Goal: Task Accomplishment & Management: Complete application form

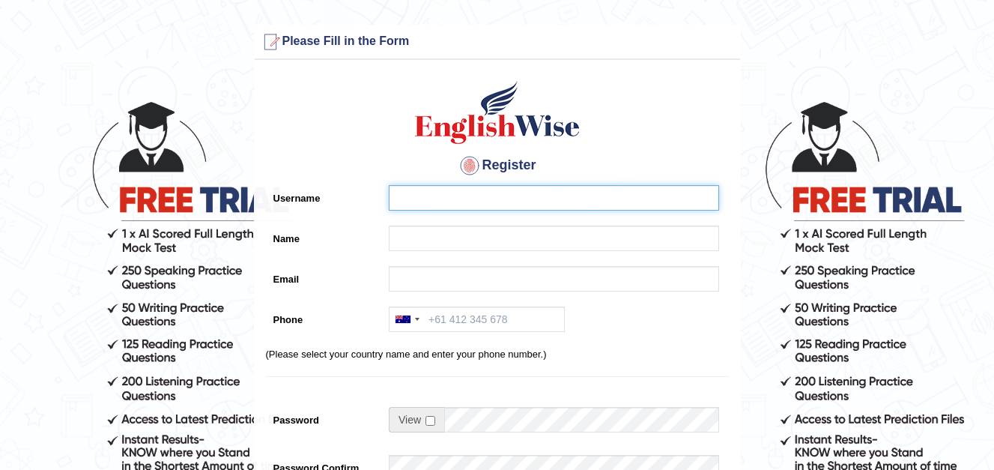
click at [413, 194] on input "Username" at bounding box center [554, 197] width 330 height 25
type input "[PERSON_NAME]"
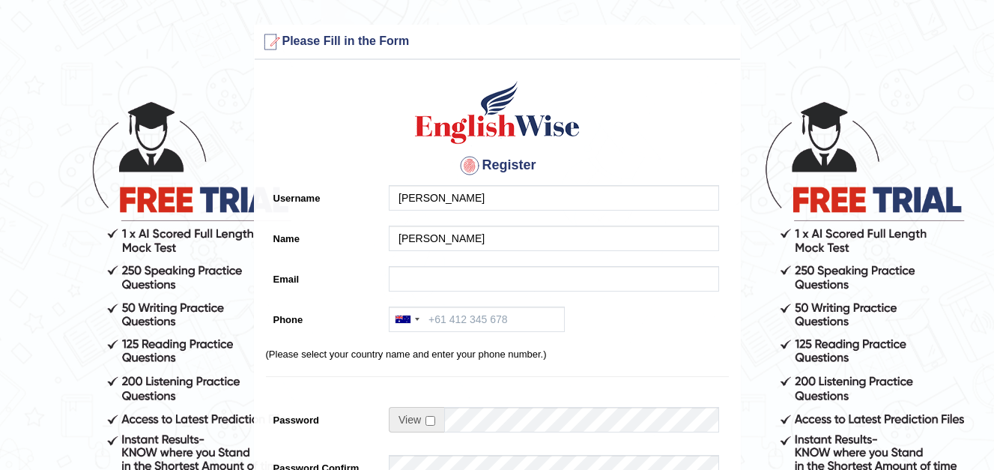
type input "Kirti.d@shemrockschool.com"
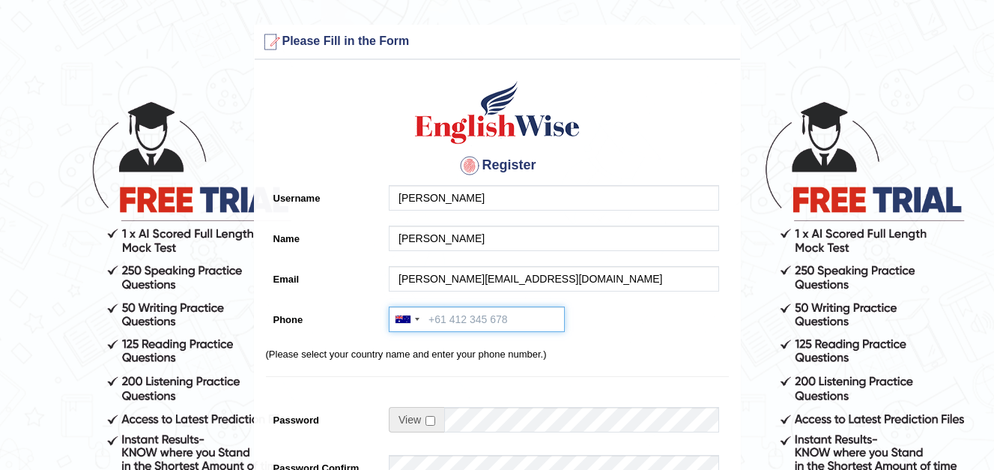
type input "+919872353545"
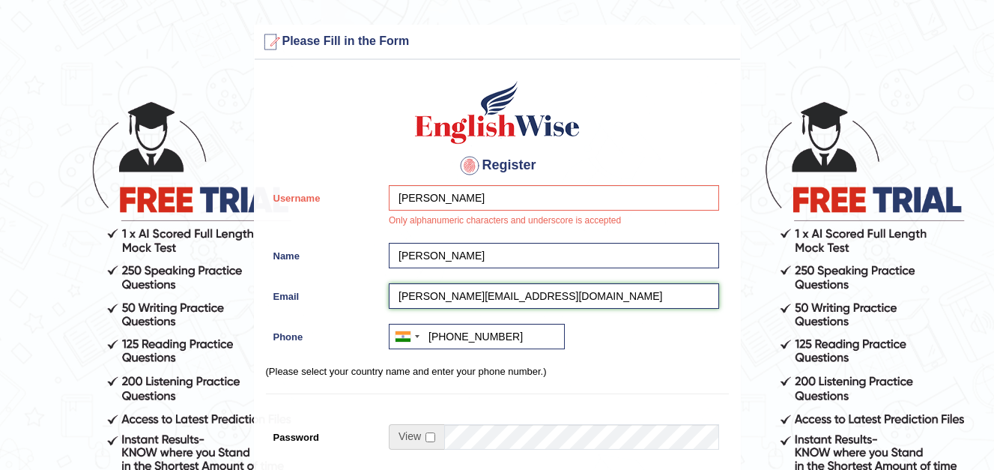
drag, startPoint x: 436, startPoint y: 297, endPoint x: 540, endPoint y: 297, distance: 104.1
click at [540, 297] on input "Kirti.d@shemrockschool.com" at bounding box center [554, 295] width 330 height 25
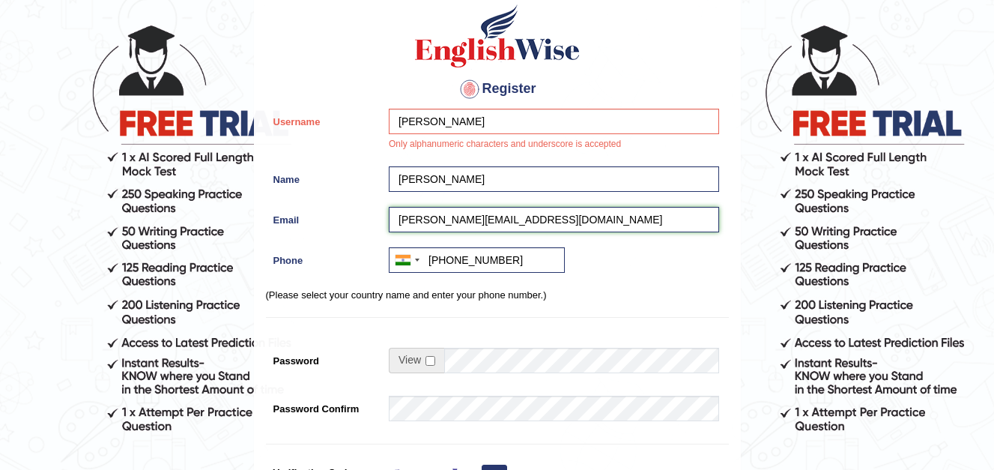
scroll to position [75, 0]
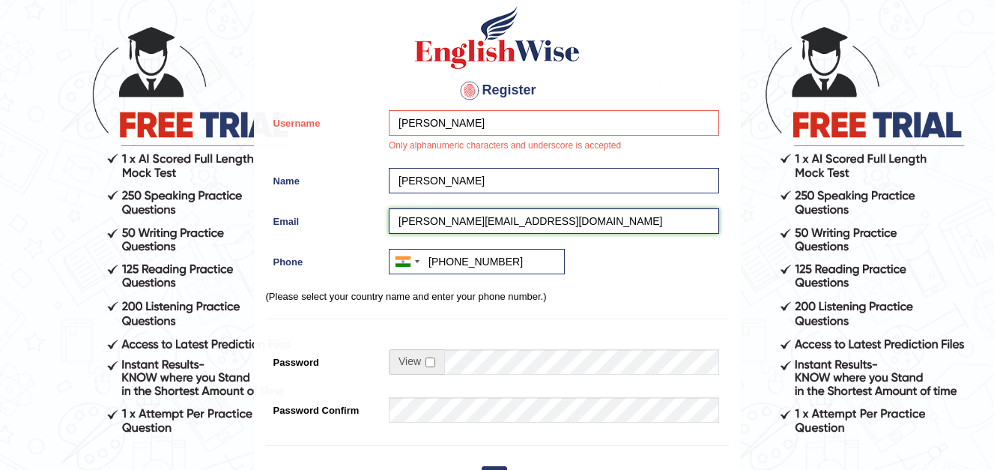
click at [425, 219] on input "Kirti.d@hotmail.com" at bounding box center [554, 220] width 330 height 25
click at [419, 220] on input "Kirtidhiman@hotmail.com" at bounding box center [554, 220] width 330 height 25
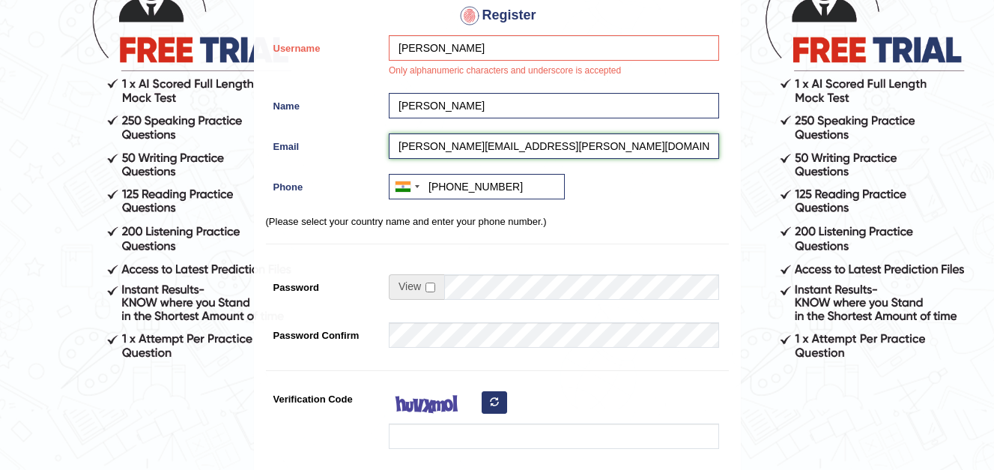
type input "Kirti.dhiman@hotmail.com"
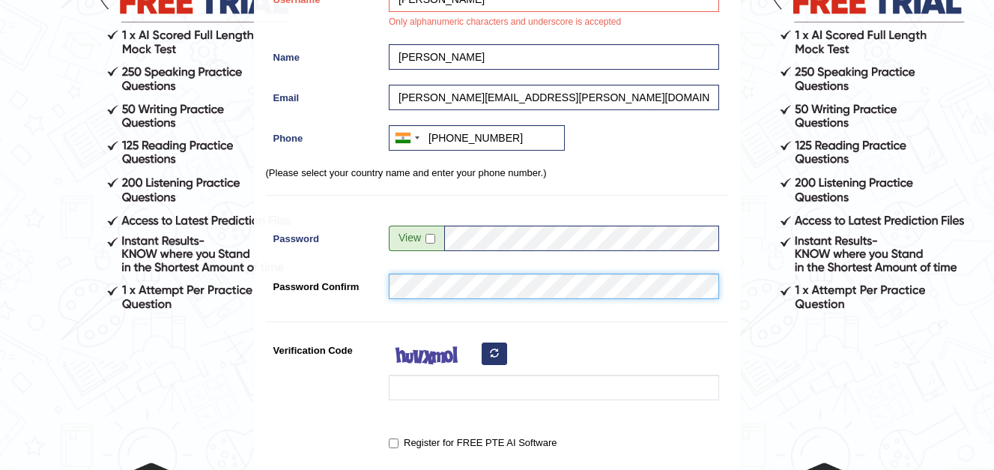
scroll to position [225, 0]
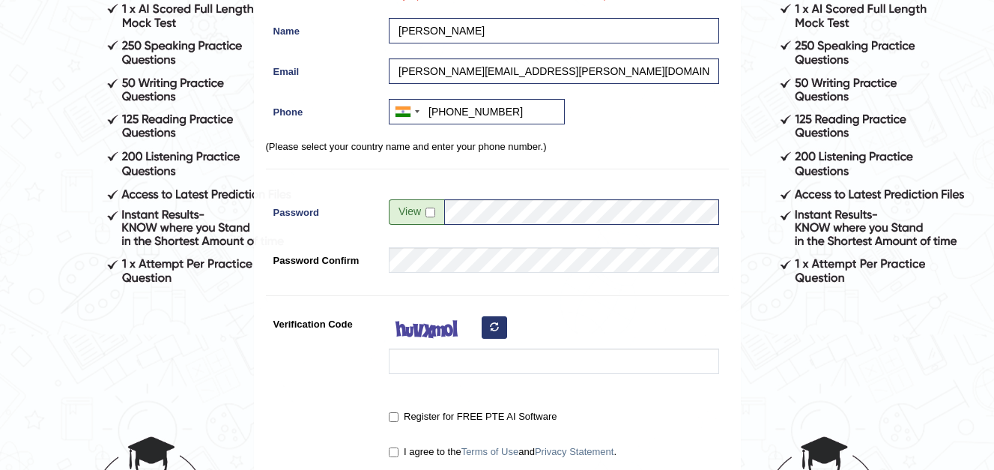
click at [488, 329] on button "button" at bounding box center [494, 327] width 25 height 22
click at [495, 330] on icon "button" at bounding box center [494, 326] width 9 height 9
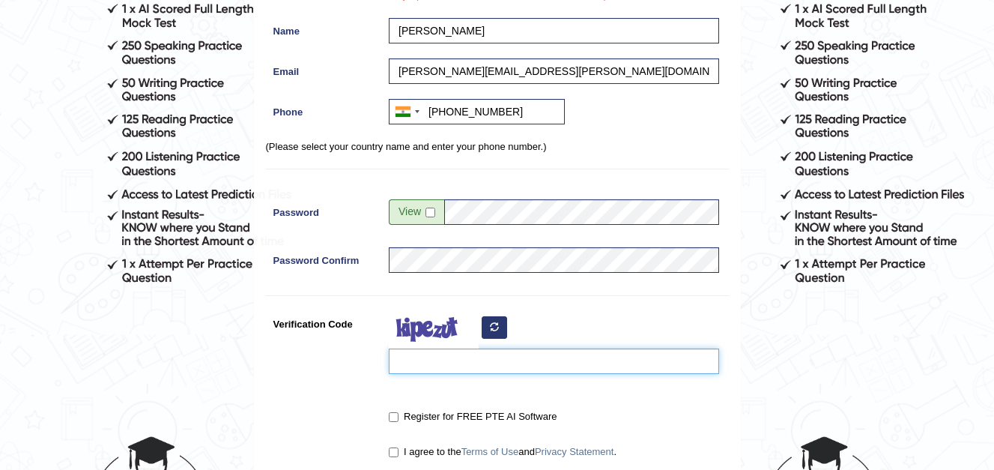
click at [406, 369] on input "Verification Code" at bounding box center [554, 360] width 330 height 25
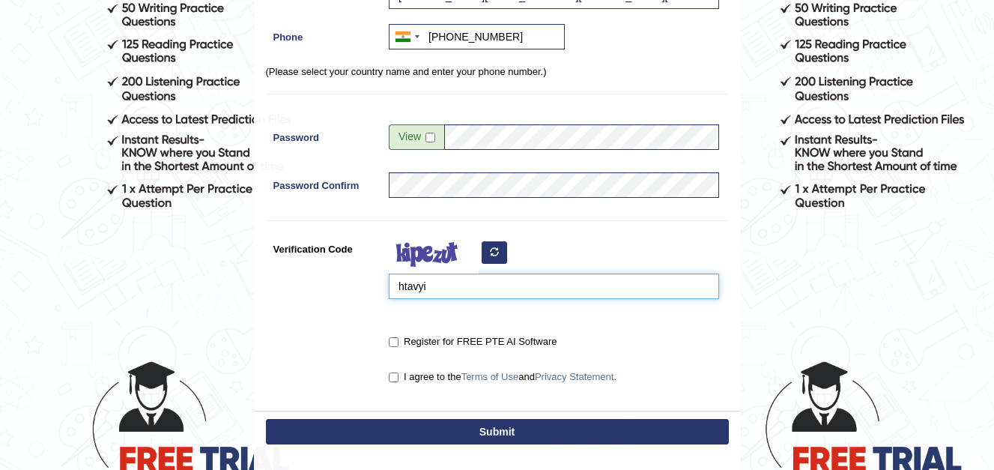
type input "htavyi"
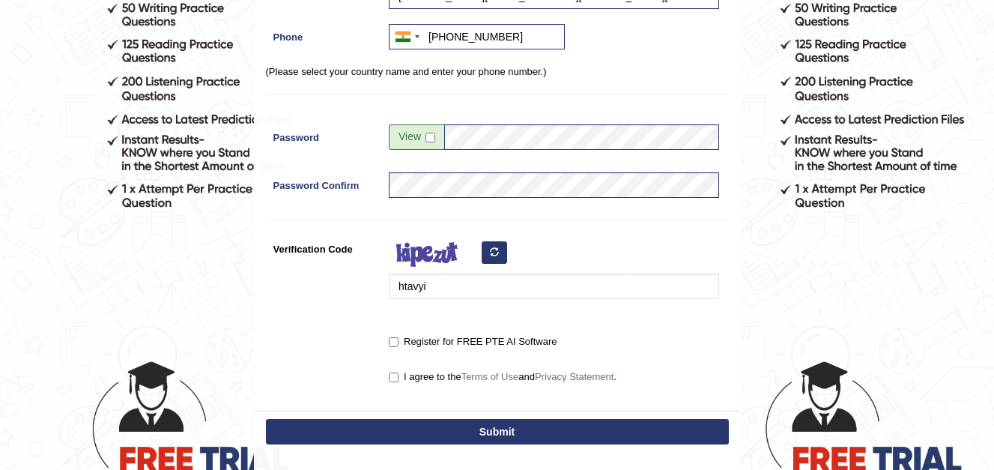
click at [395, 346] on label "Register for FREE PTE AI Software" at bounding box center [473, 341] width 168 height 15
click at [393, 342] on input "Register for FREE PTE AI Software" at bounding box center [394, 342] width 10 height 10
checkbox input "true"
click at [395, 374] on input "I agree to the Terms of Use and Privacy Statement ." at bounding box center [394, 377] width 10 height 10
checkbox input "true"
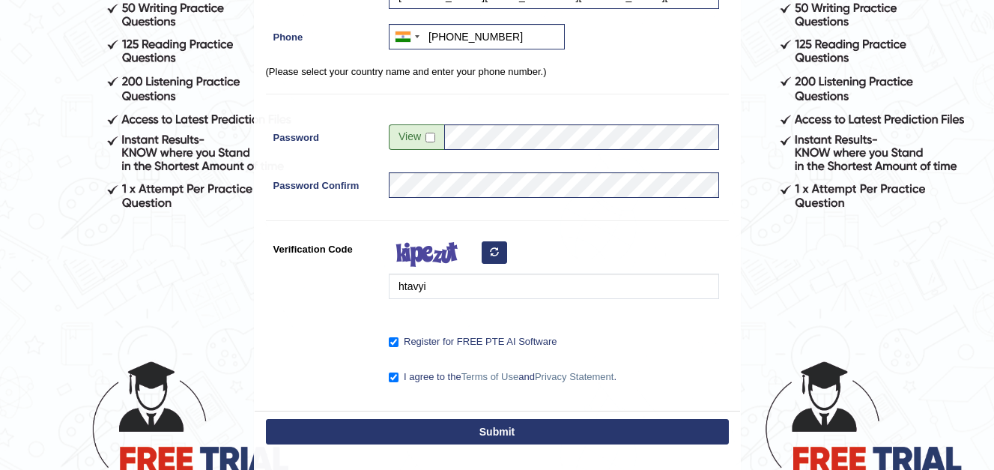
click at [500, 431] on button "Submit" at bounding box center [497, 431] width 463 height 25
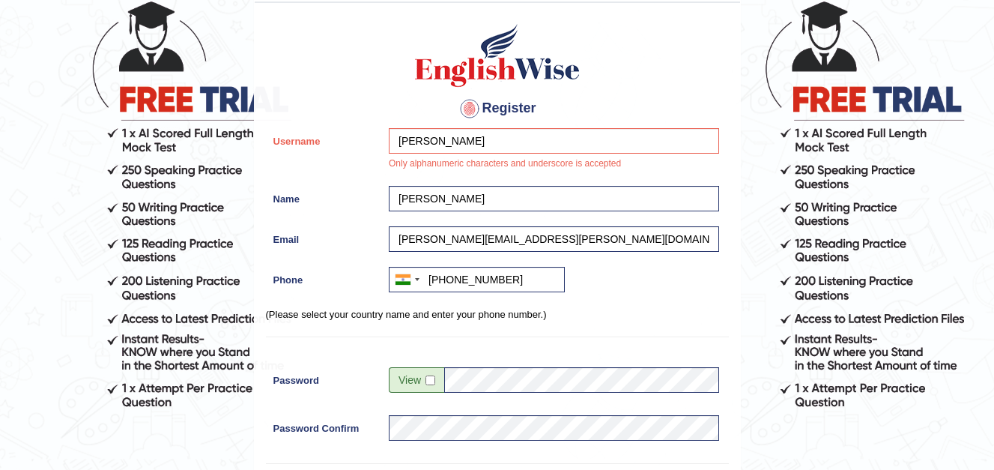
scroll to position [79, 0]
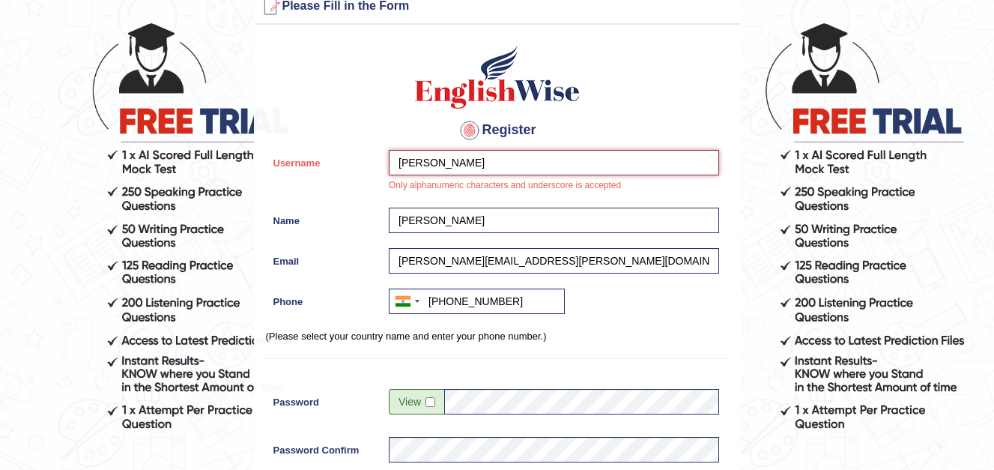
click at [428, 163] on input "KIRTI DHIMAN" at bounding box center [554, 162] width 330 height 25
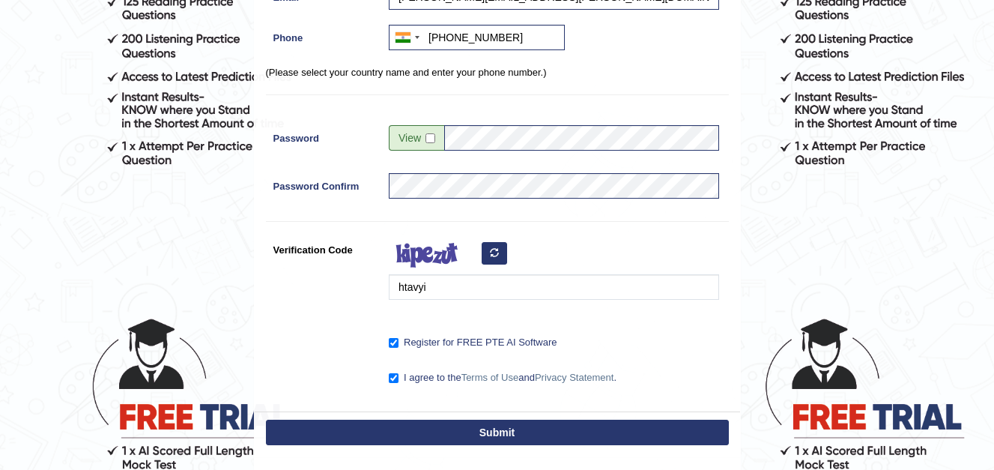
scroll to position [378, 0]
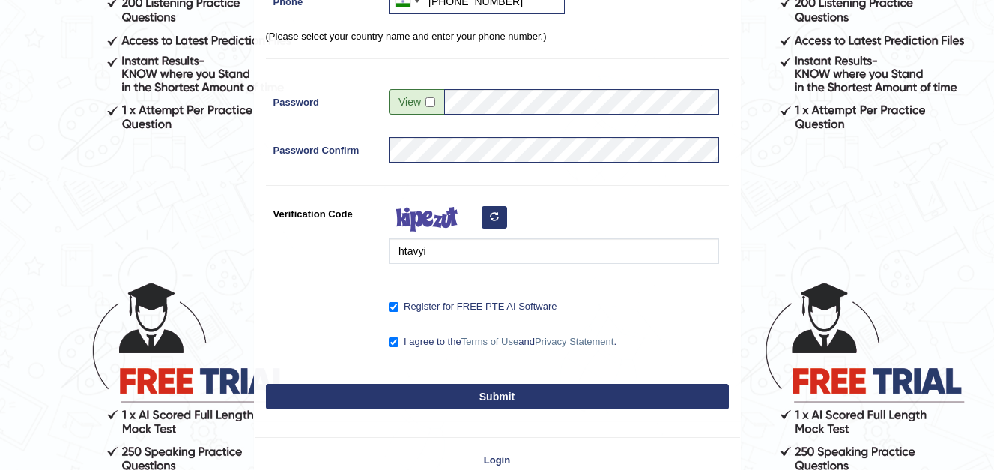
click at [489, 396] on button "Submit" at bounding box center [497, 395] width 463 height 25
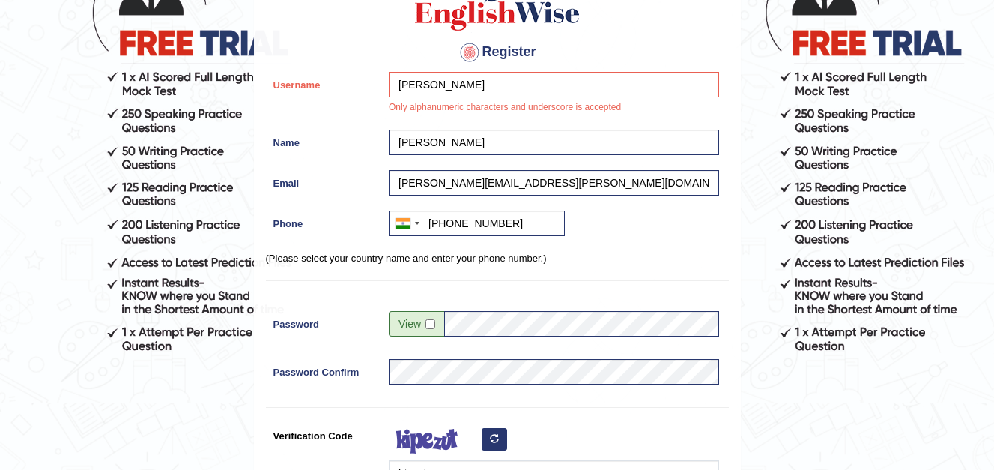
scroll to position [79, 0]
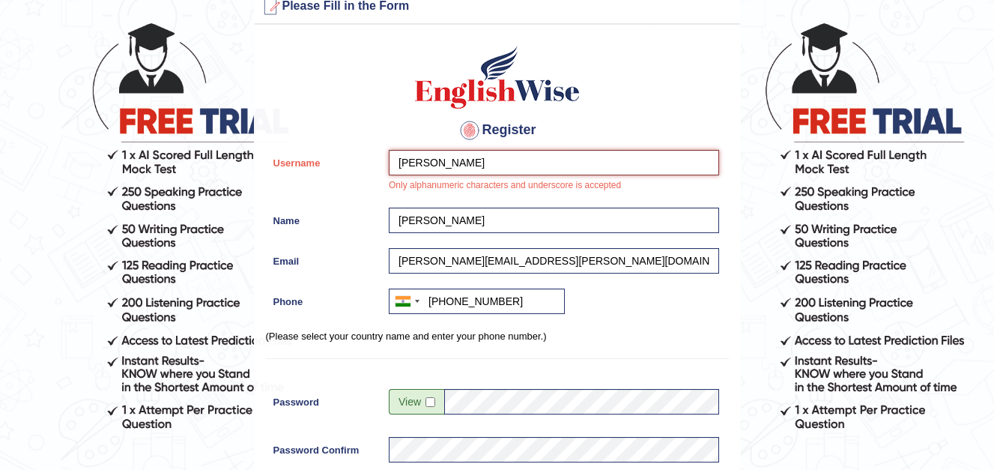
drag, startPoint x: 428, startPoint y: 162, endPoint x: 476, endPoint y: 166, distance: 48.9
click at [476, 166] on input "KIRTI DHIMAN" at bounding box center [554, 162] width 330 height 25
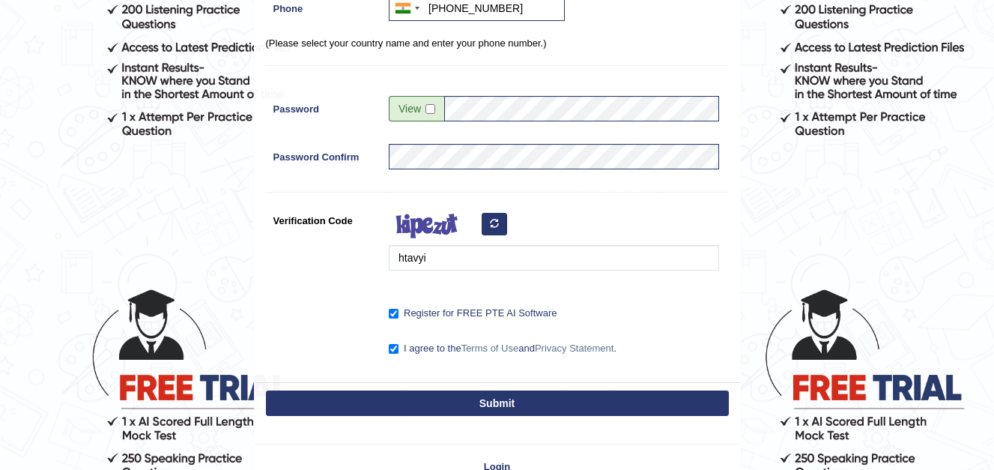
scroll to position [378, 0]
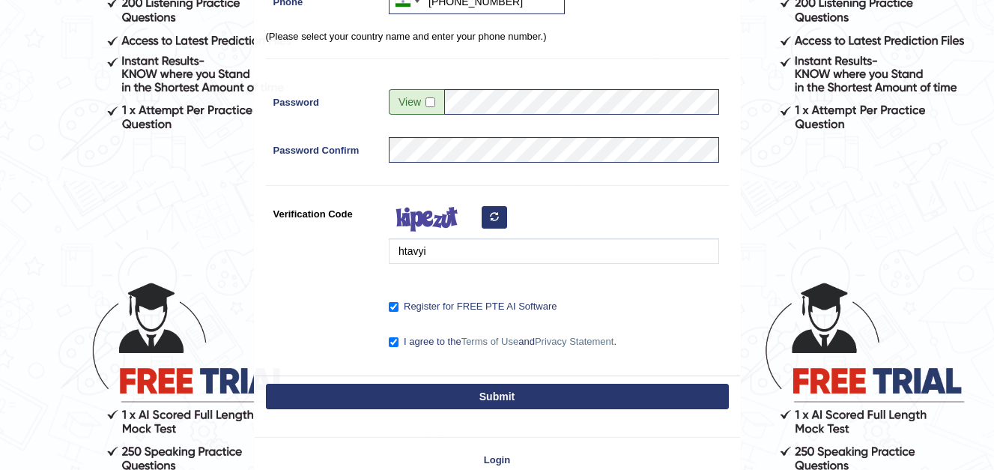
click at [496, 394] on button "Submit" at bounding box center [497, 395] width 463 height 25
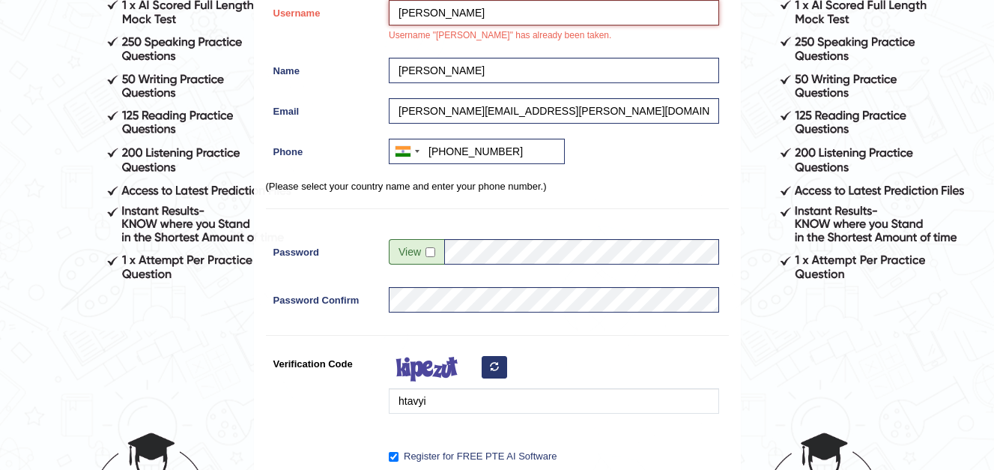
click at [433, 12] on input "KIRTI" at bounding box center [554, 12] width 330 height 25
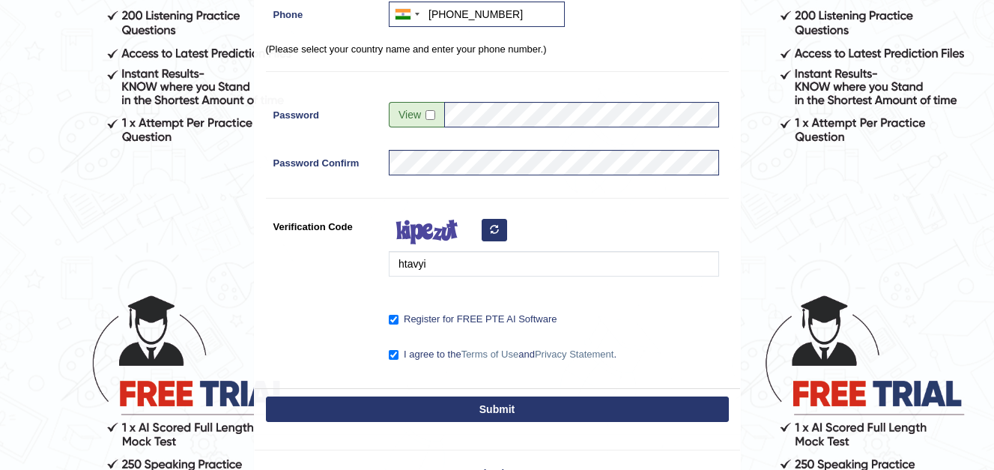
scroll to position [378, 0]
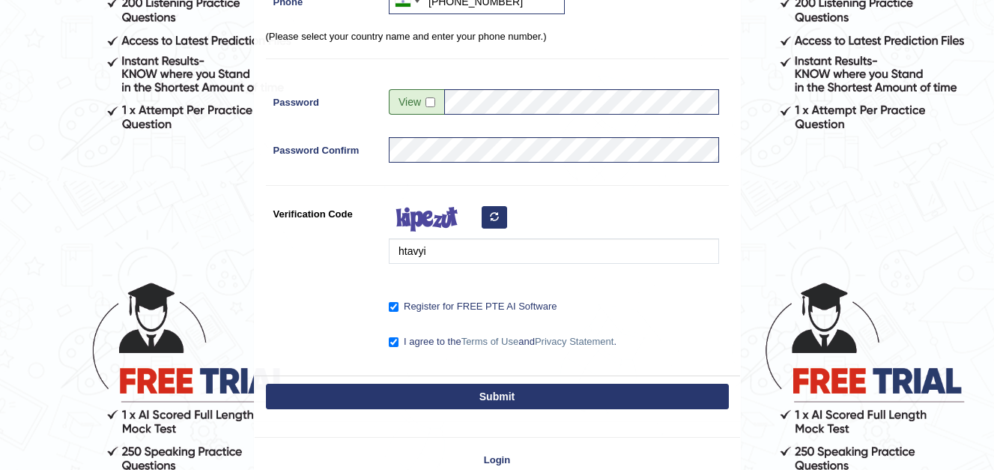
click at [484, 393] on button "Submit" at bounding box center [497, 395] width 463 height 25
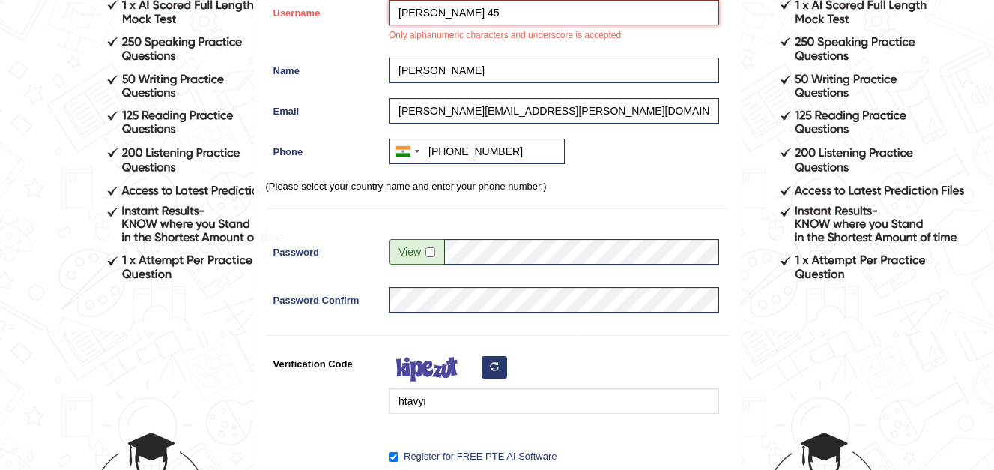
click at [443, 11] on input "KIRTI 45" at bounding box center [554, 12] width 330 height 25
click at [369, 41] on div "Username KIRTI Only alphanumeric characters and underscore is accepted" at bounding box center [497, 25] width 463 height 50
click at [432, 10] on input "KIRTI" at bounding box center [554, 12] width 330 height 25
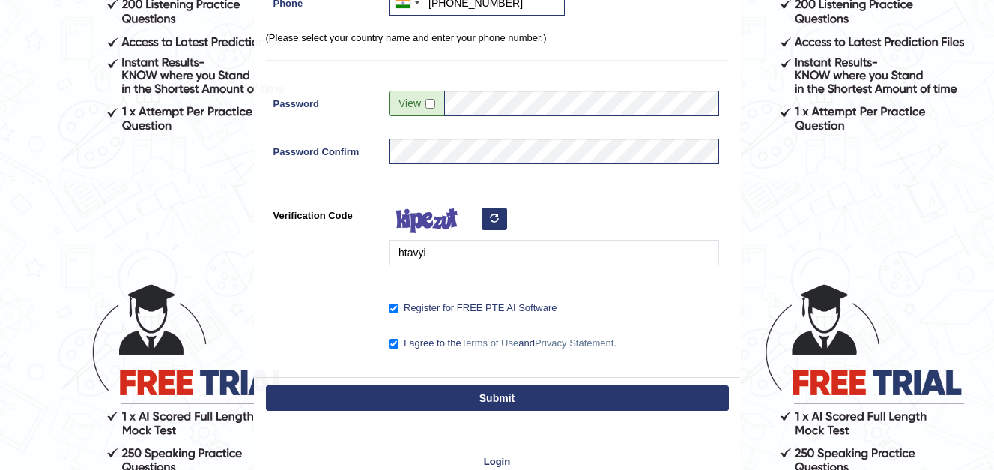
scroll to position [378, 0]
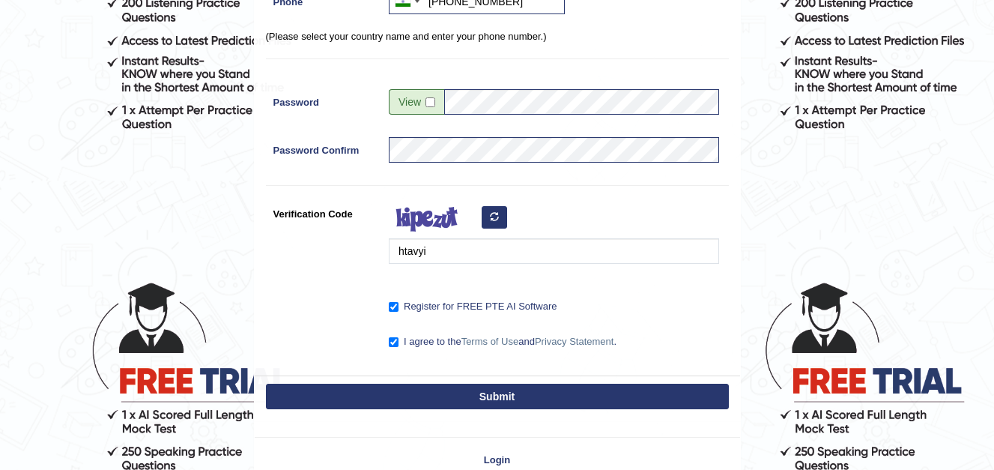
click at [493, 402] on button "Submit" at bounding box center [497, 395] width 463 height 25
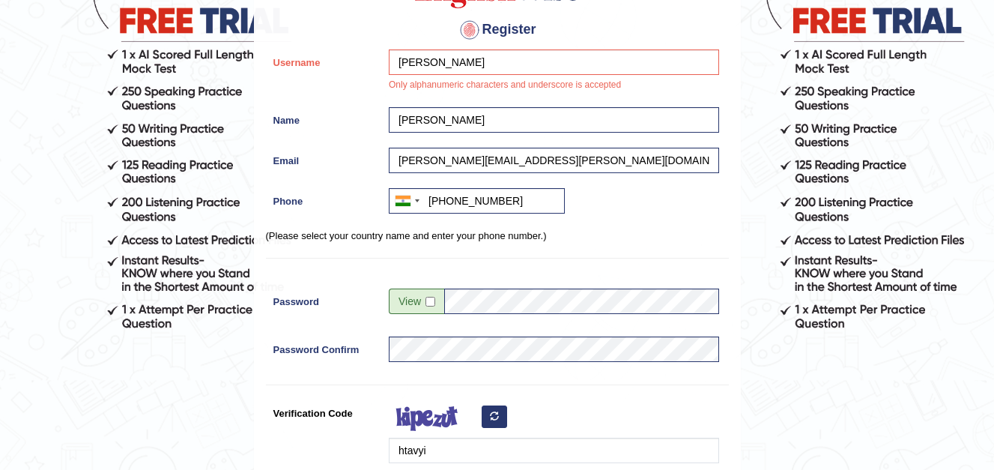
scroll to position [154, 0]
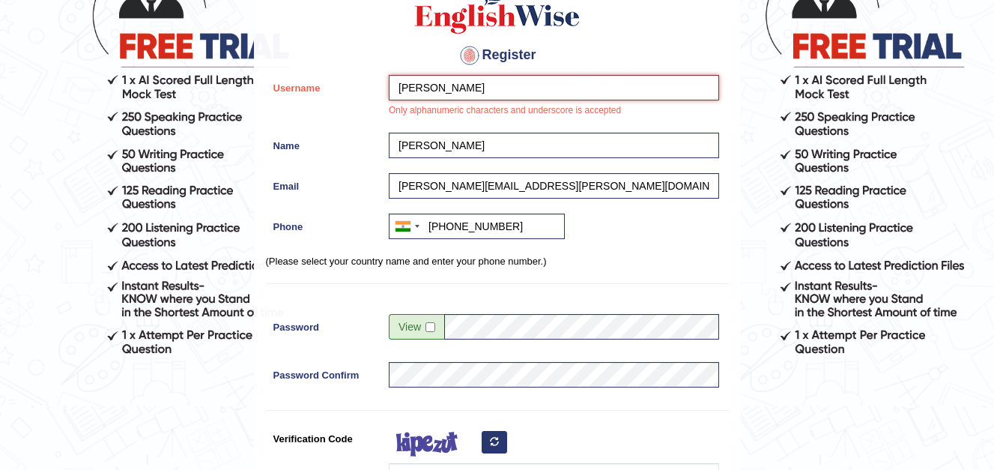
click at [425, 87] on input "KIRTI Dhiman" at bounding box center [554, 87] width 330 height 25
type input "K"
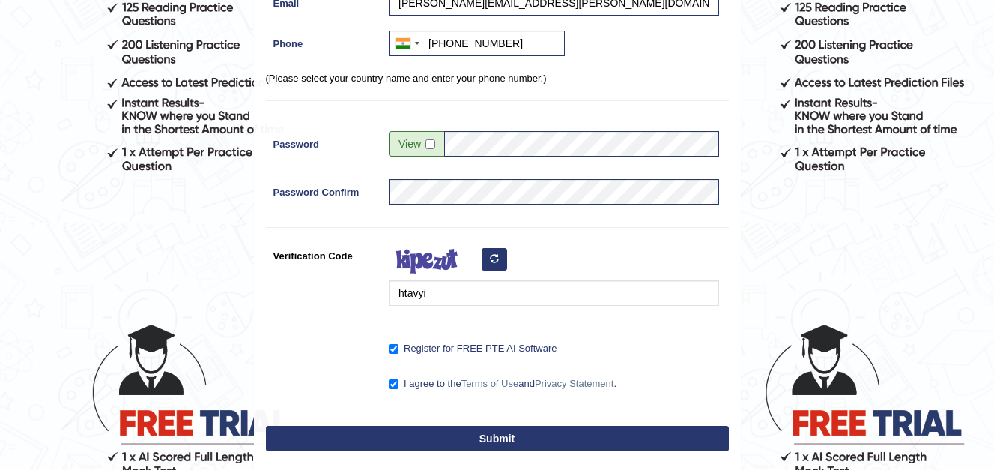
scroll to position [378, 0]
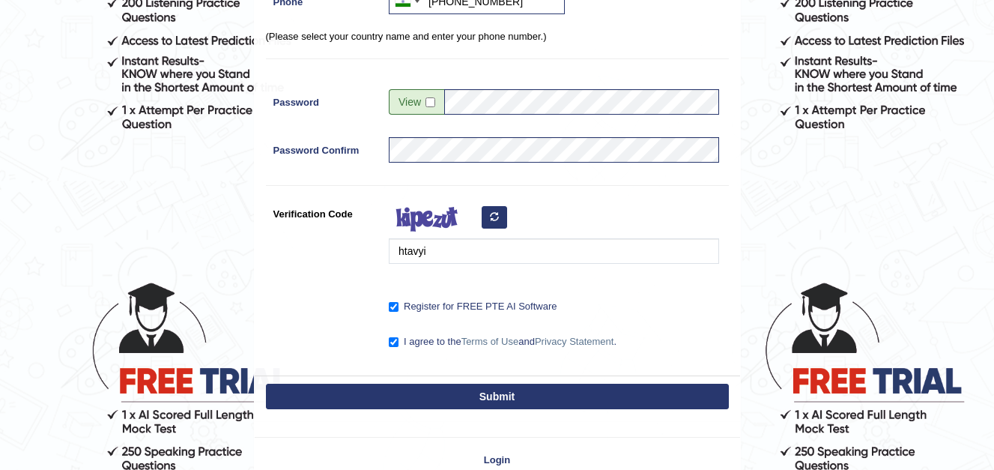
click at [498, 393] on button "Submit" at bounding box center [497, 395] width 463 height 25
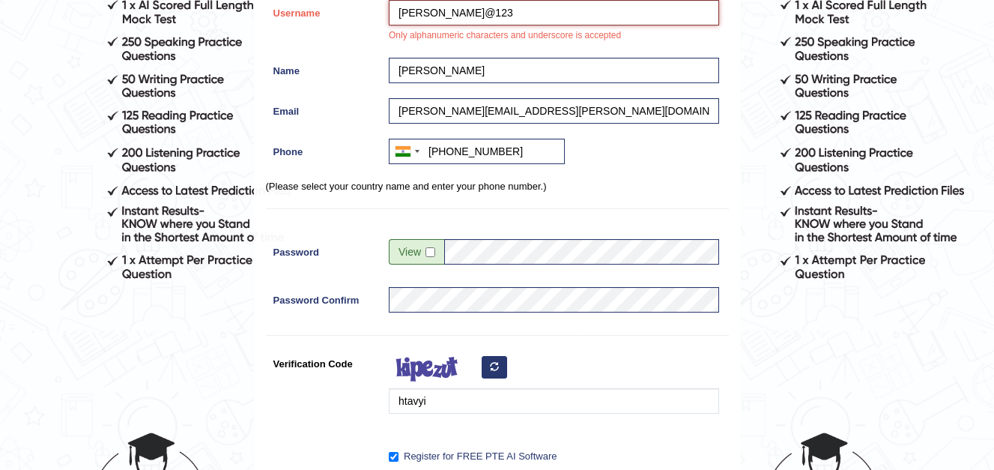
click at [427, 10] on input "Kirti@123" at bounding box center [554, 12] width 330 height 25
click at [452, 15] on input "Kirti@ 123" at bounding box center [554, 12] width 330 height 25
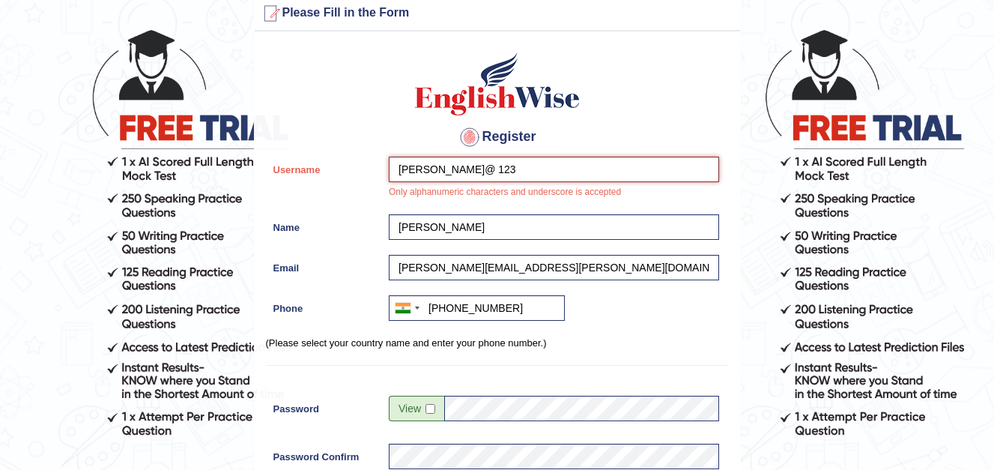
scroll to position [4, 0]
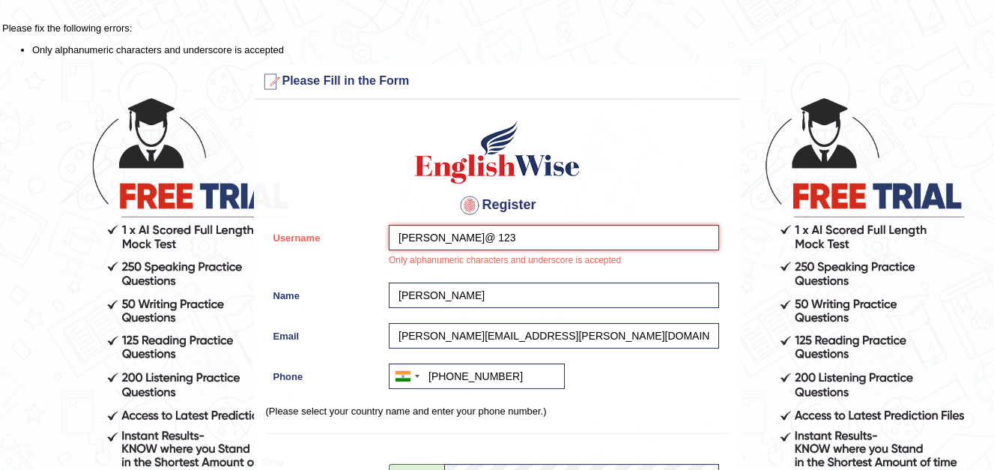
click at [430, 236] on input "Kirti@ 123" at bounding box center [554, 237] width 330 height 25
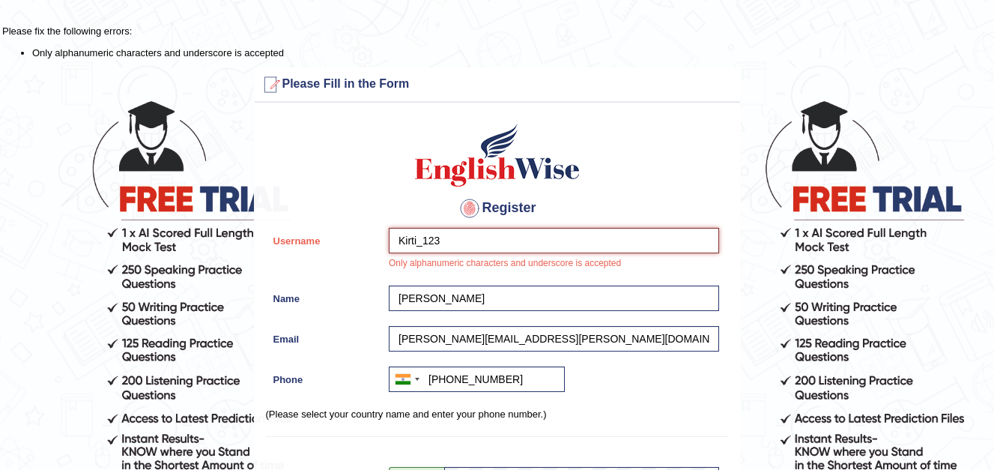
scroll to position [0, 0]
click at [444, 243] on input "Kirti_123" at bounding box center [554, 240] width 330 height 25
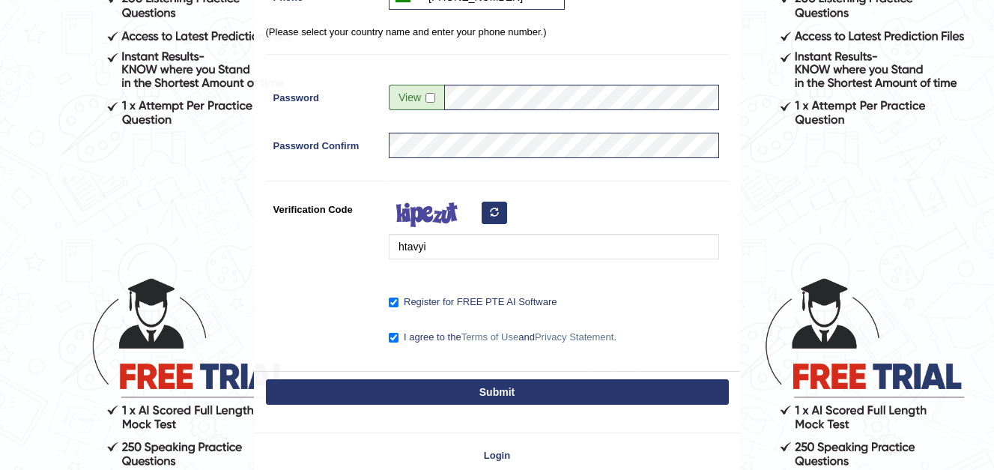
scroll to position [470, 0]
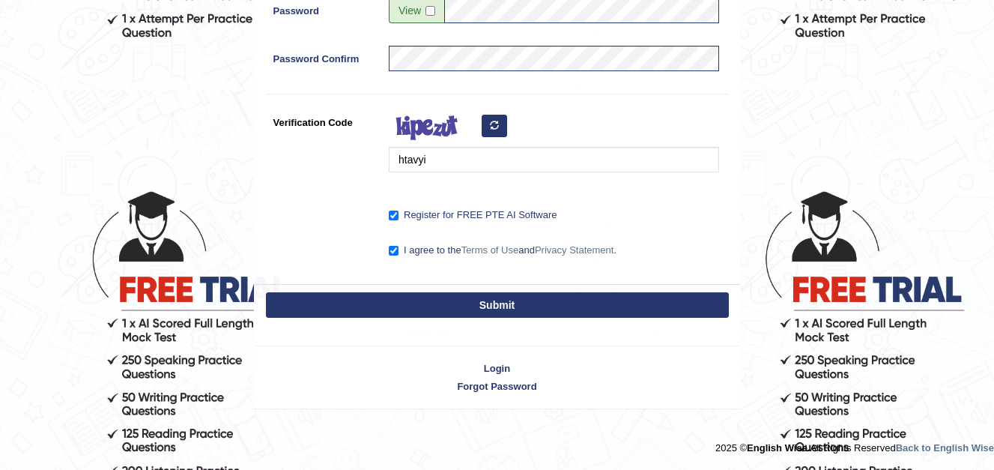
type input "Kirti_India"
click at [515, 300] on button "Submit" at bounding box center [497, 304] width 463 height 25
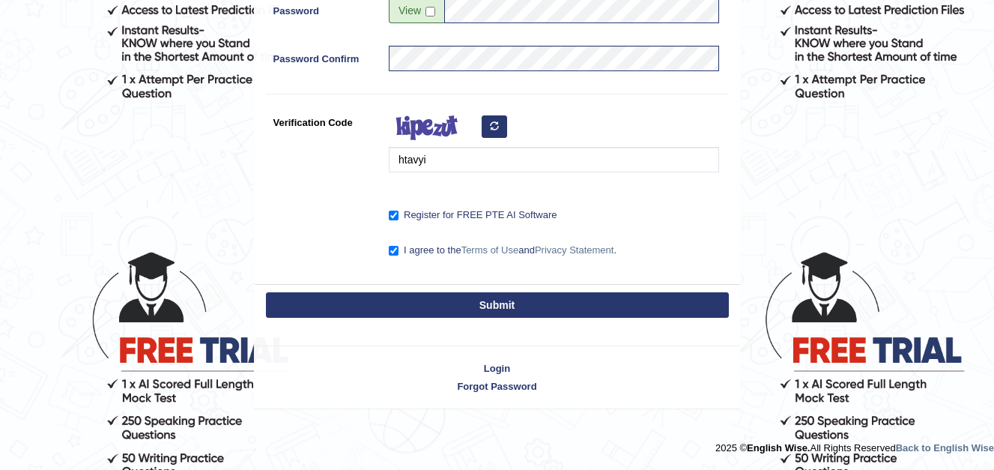
scroll to position [409, 0]
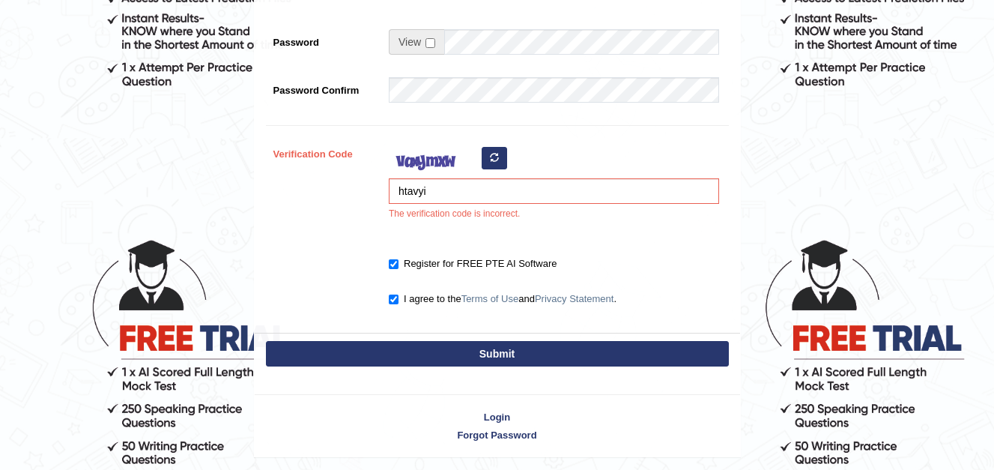
scroll to position [470, 0]
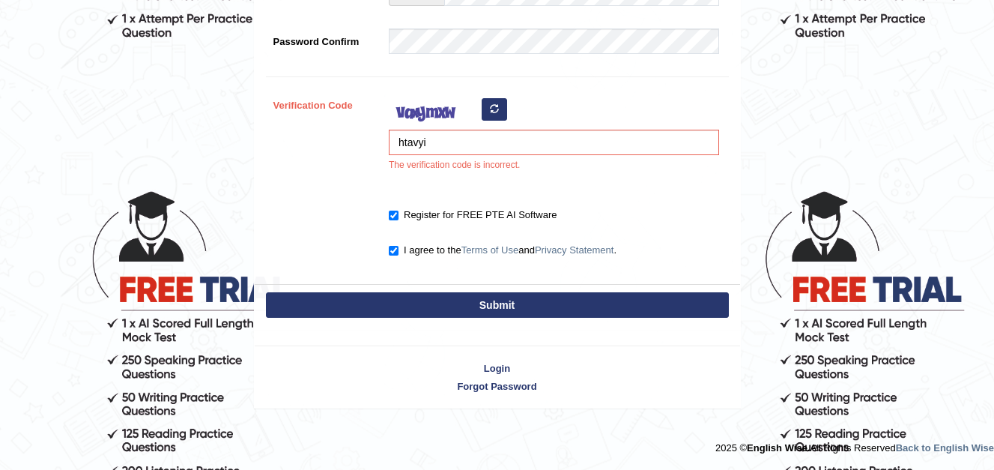
click at [495, 305] on button "Submit" at bounding box center [497, 304] width 463 height 25
type input "+919872353545"
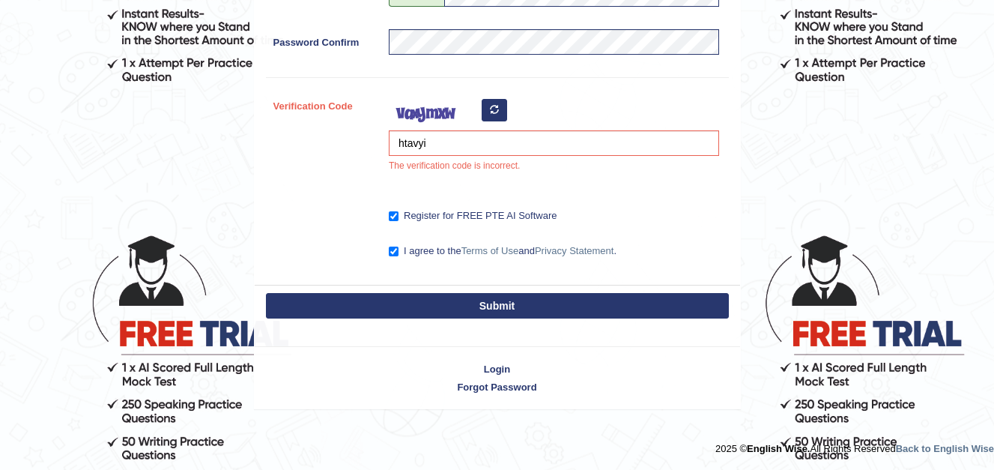
scroll to position [425, 0]
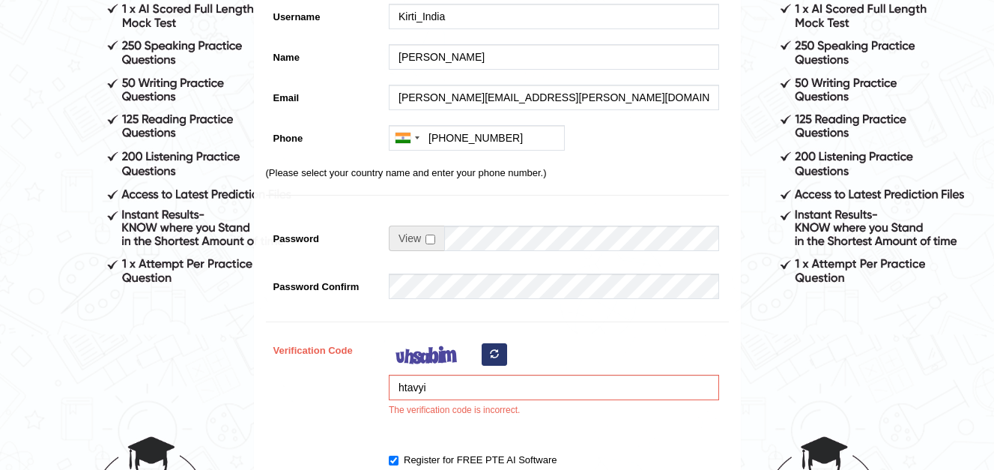
scroll to position [300, 0]
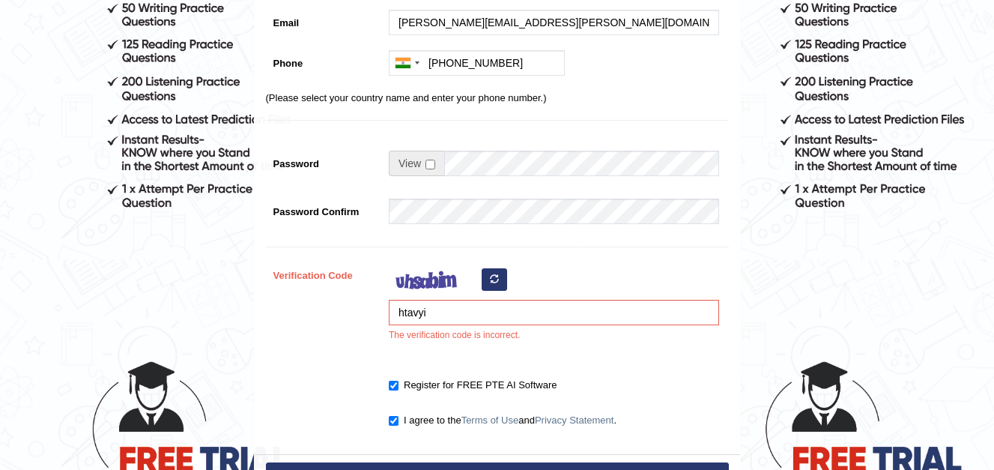
click at [488, 276] on button "button" at bounding box center [494, 279] width 25 height 22
click at [491, 279] on div "htavyi The verification code is incorrect." at bounding box center [550, 306] width 338 height 88
click at [491, 279] on icon "button" at bounding box center [494, 278] width 9 height 9
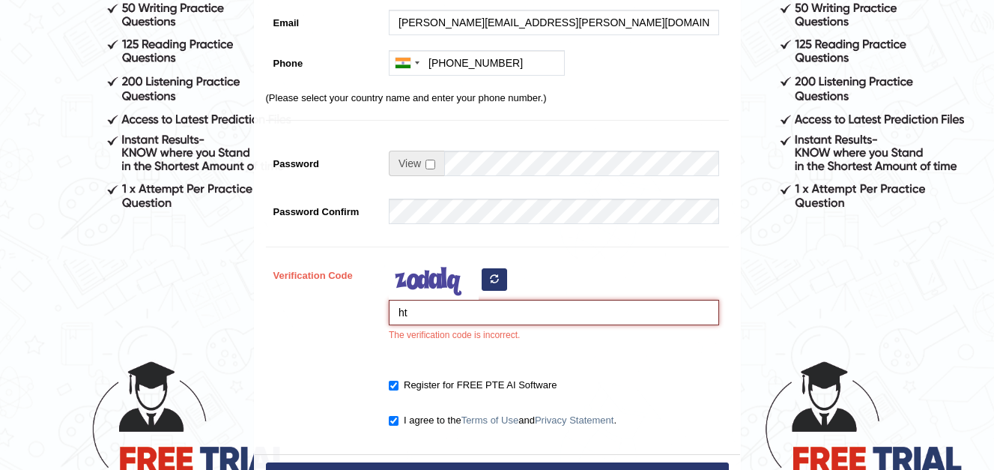
type input "h"
click at [494, 282] on icon "button" at bounding box center [494, 278] width 9 height 9
click at [424, 315] on input "Verification Code" at bounding box center [554, 312] width 330 height 25
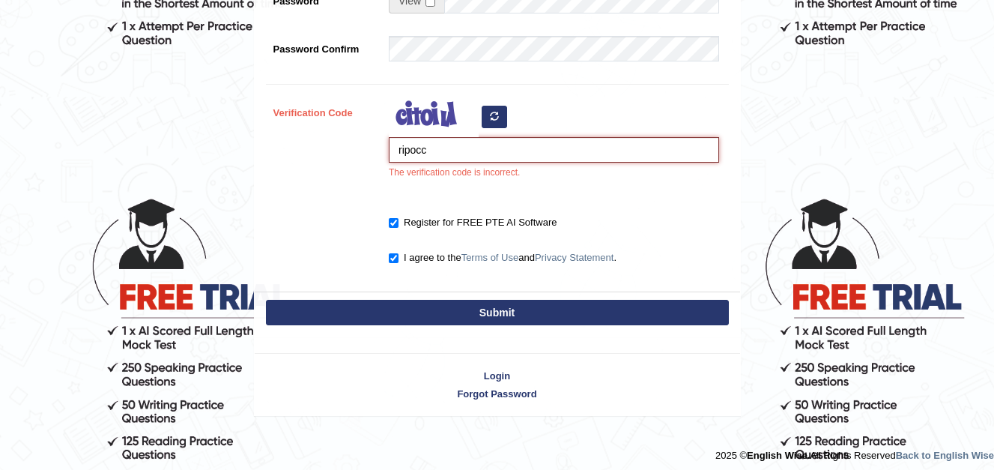
scroll to position [470, 0]
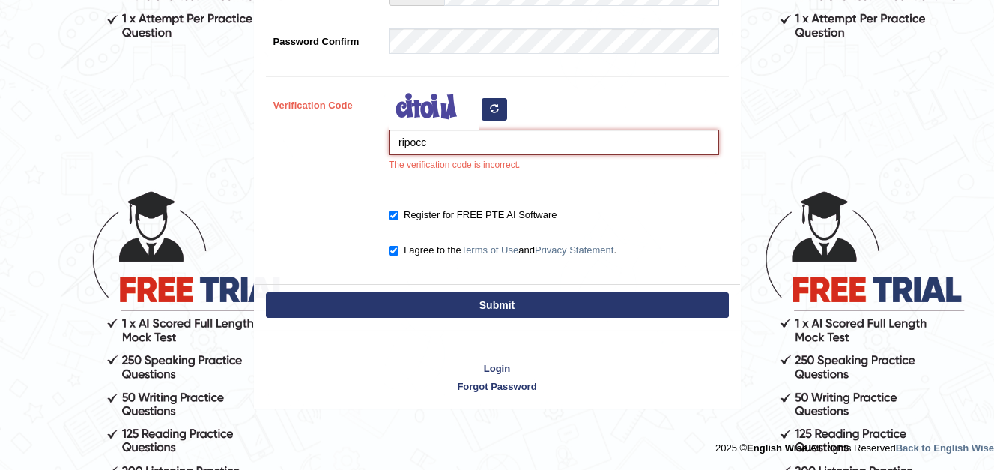
type input "ripocc"
click at [487, 303] on button "Submit" at bounding box center [497, 304] width 463 height 25
type input "+919872353545"
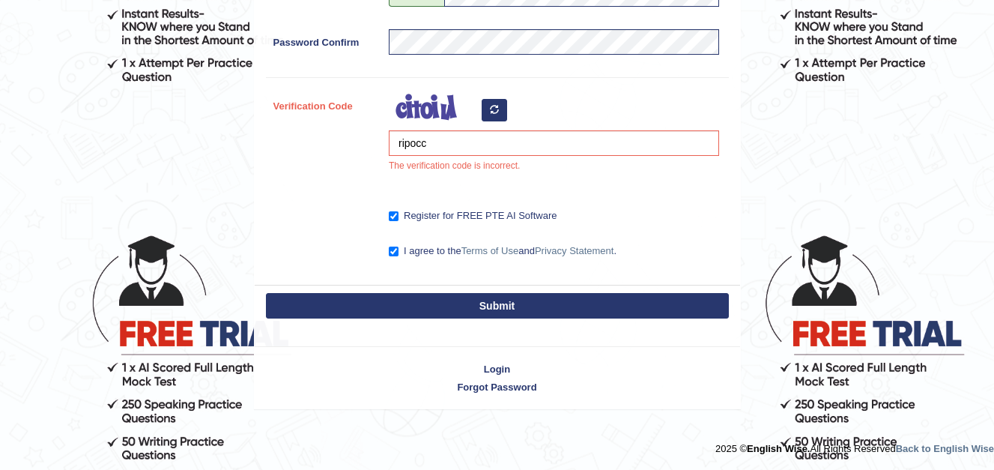
scroll to position [425, 0]
click at [500, 103] on button "button" at bounding box center [494, 110] width 25 height 22
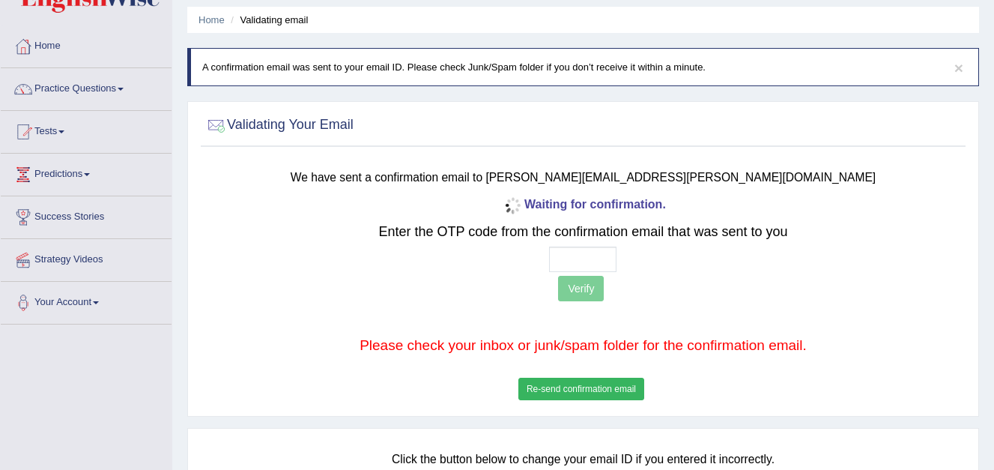
scroll to position [75, 0]
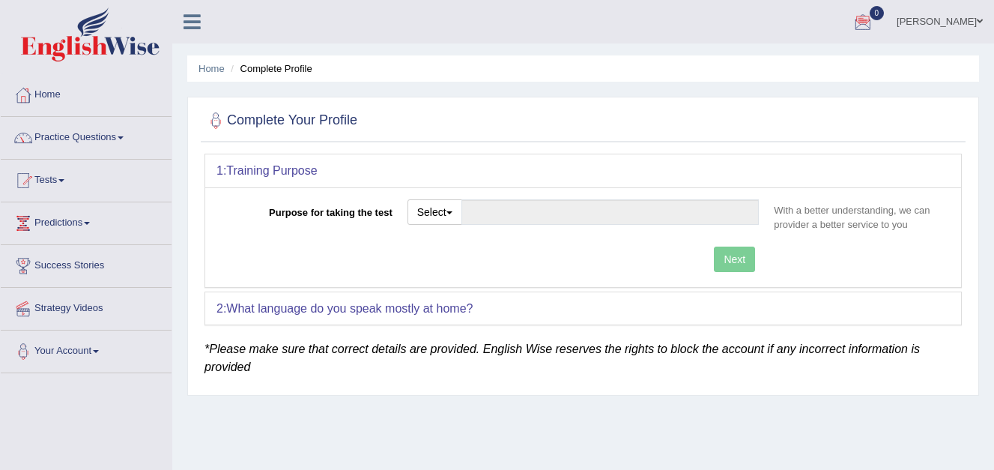
click at [947, 22] on link "[PERSON_NAME]" at bounding box center [939, 19] width 109 height 39
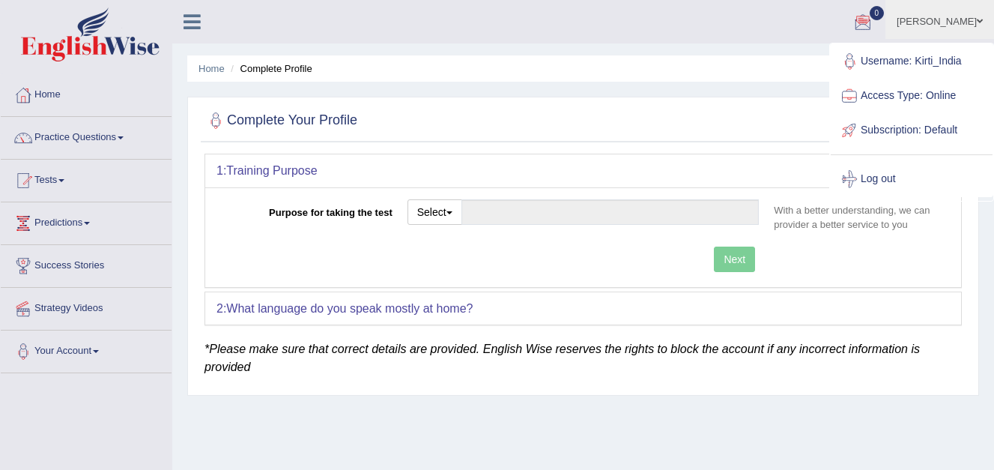
click at [777, 28] on ul "[PERSON_NAME] Toggle navigation Username: Kirti_India Access Type: Online Subsc…" at bounding box center [706, 21] width 575 height 43
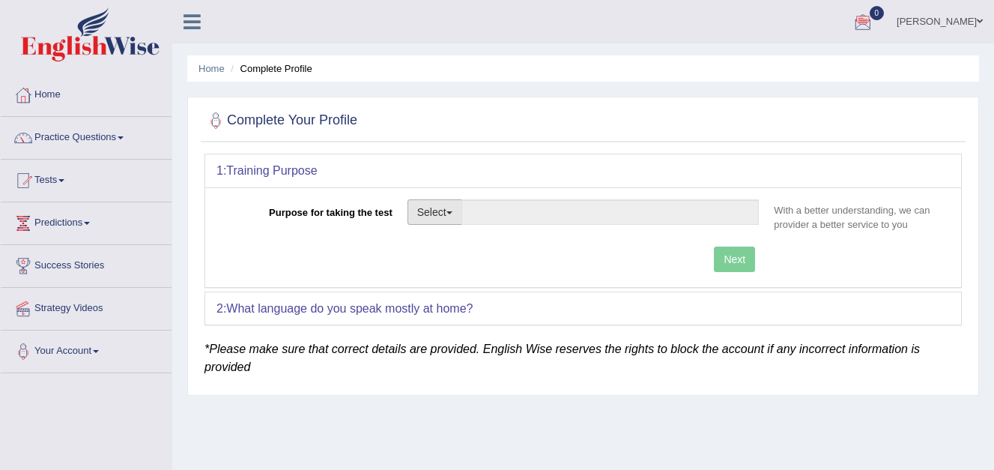
click at [452, 214] on button "Select" at bounding box center [434, 211] width 55 height 25
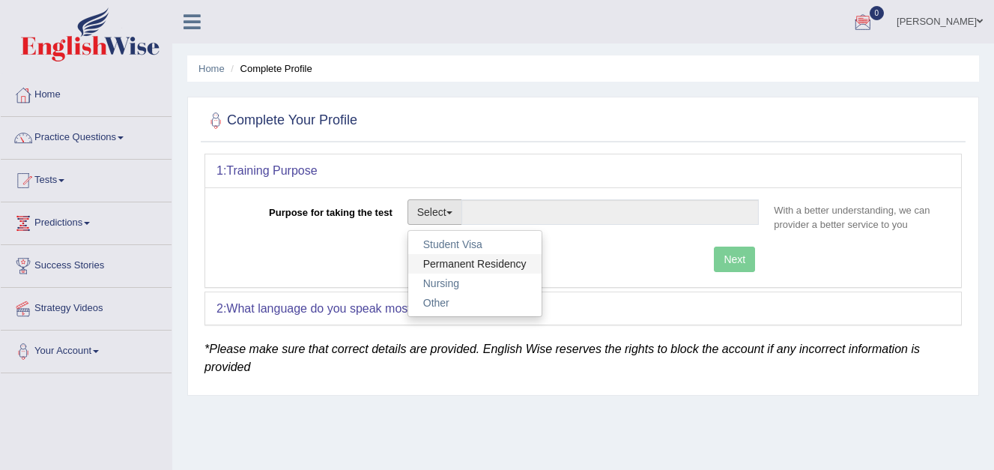
click at [452, 262] on link "Permanent Residency" at bounding box center [474, 263] width 133 height 19
type input "Permanent Residency"
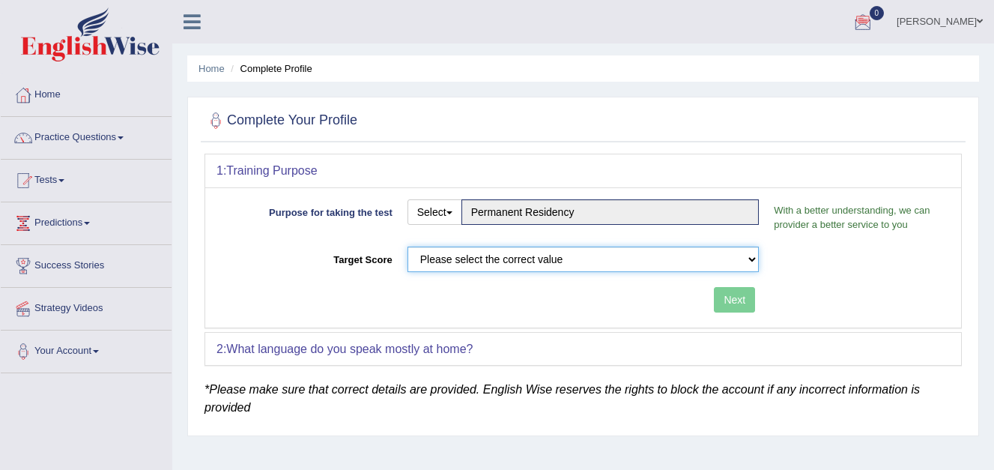
click at [450, 259] on select "Please select the correct value 50 (6 bands) 58 (6.5 bands) 65 (7 bands) 79 (8 …" at bounding box center [583, 258] width 352 height 25
select select "79"
click at [407, 246] on select "Please select the correct value 50 (6 bands) 58 (6.5 bands) 65 (7 bands) 79 (8 …" at bounding box center [583, 258] width 352 height 25
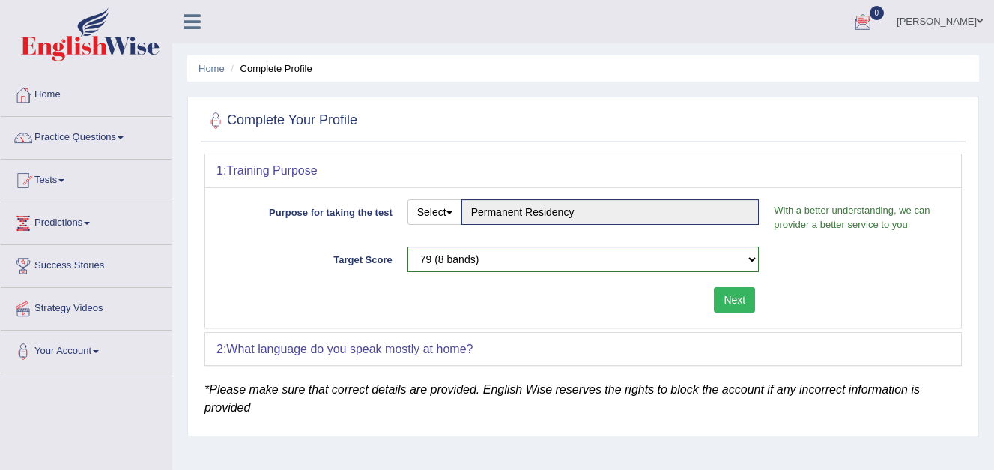
click at [737, 295] on button "Next" at bounding box center [734, 299] width 41 height 25
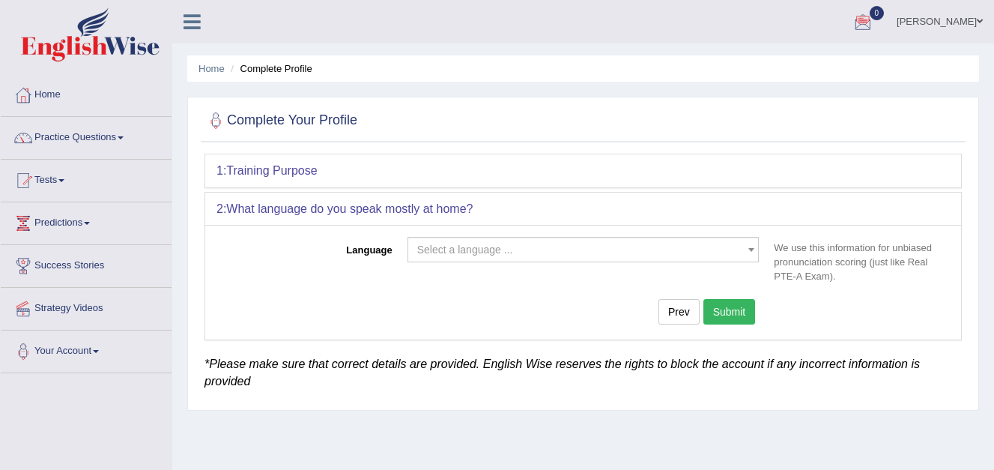
click at [455, 249] on span "Select a language ..." at bounding box center [465, 249] width 96 height 12
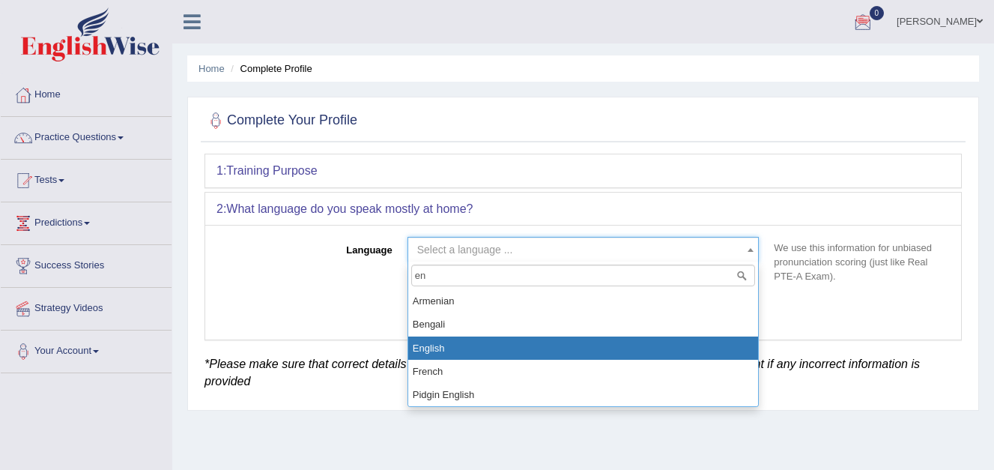
type input "en"
select select "English"
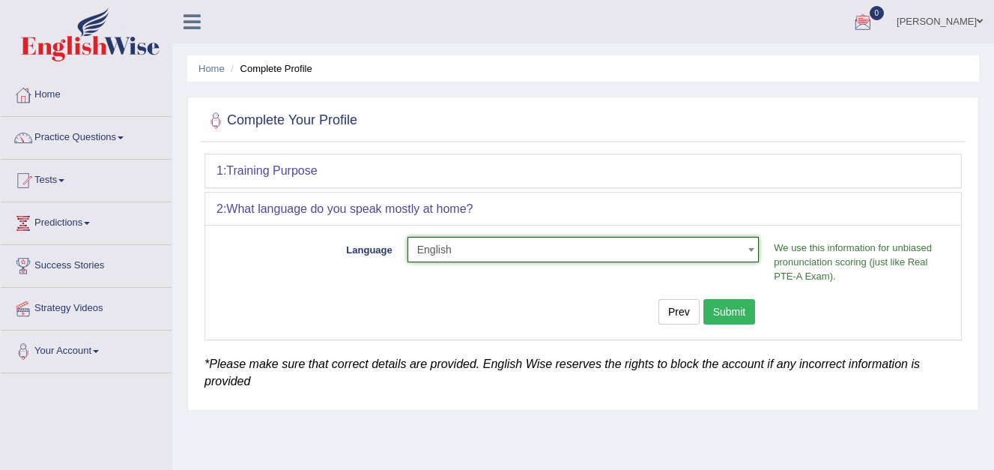
click at [729, 312] on button "Submit" at bounding box center [729, 311] width 52 height 25
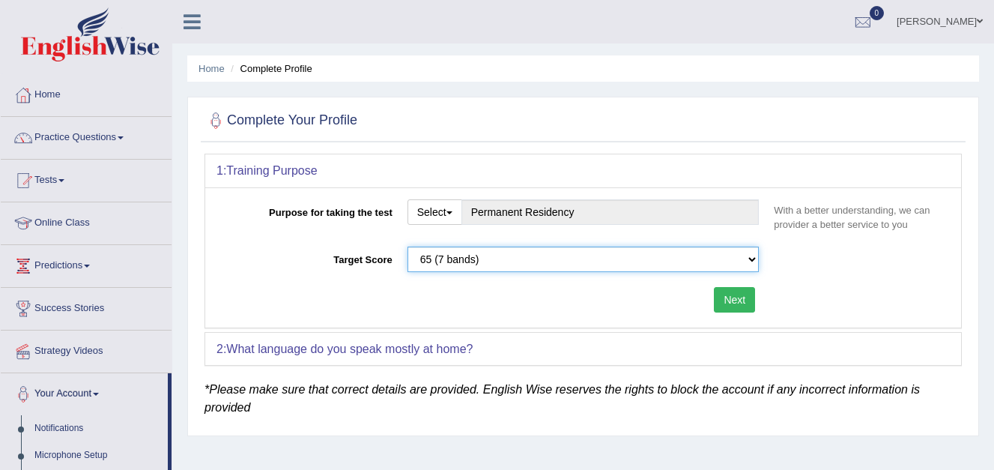
click at [747, 259] on select "Please select the correct value 50 (6 bands) 58 (6.5 bands) 65 (7 bands) 79 (8 …" at bounding box center [583, 258] width 352 height 25
select select "79"
click at [407, 246] on select "Please select the correct value 50 (6 bands) 58 (6.5 bands) 65 (7 bands) 79 (8 …" at bounding box center [583, 258] width 352 height 25
click at [744, 303] on button "Next" at bounding box center [734, 299] width 41 height 25
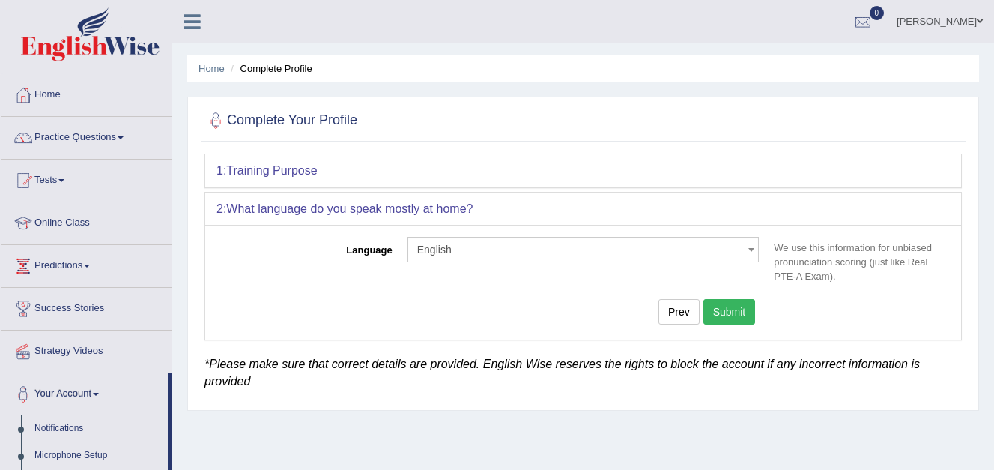
click at [740, 318] on button "Submit" at bounding box center [729, 311] width 52 height 25
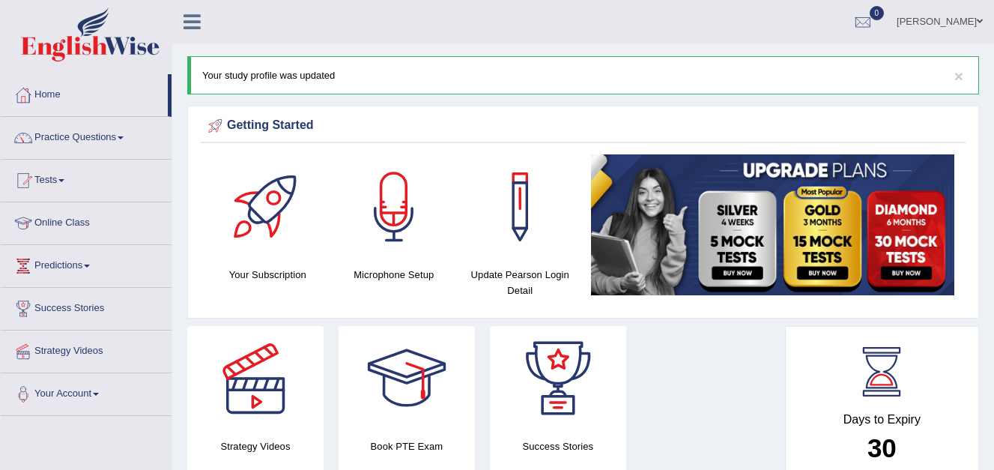
click at [395, 231] on div at bounding box center [394, 206] width 105 height 105
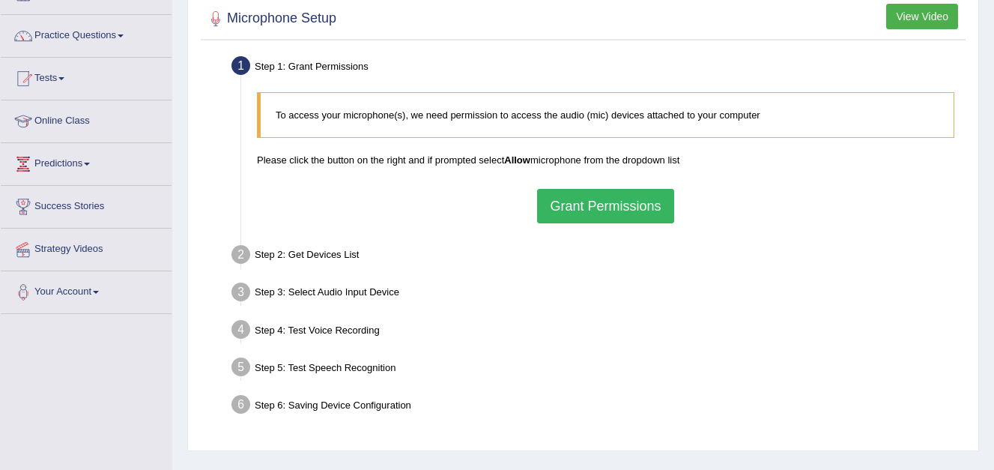
scroll to position [75, 0]
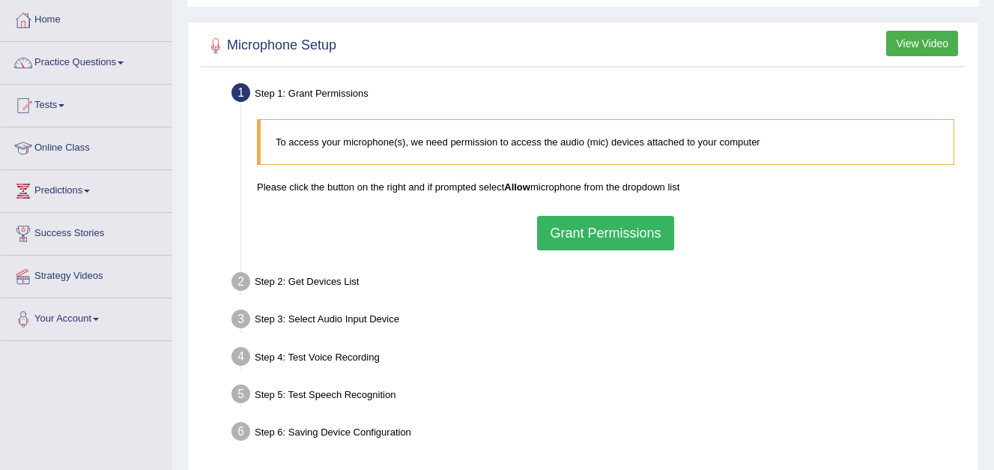
click at [73, 148] on link "Online Class" at bounding box center [86, 145] width 171 height 37
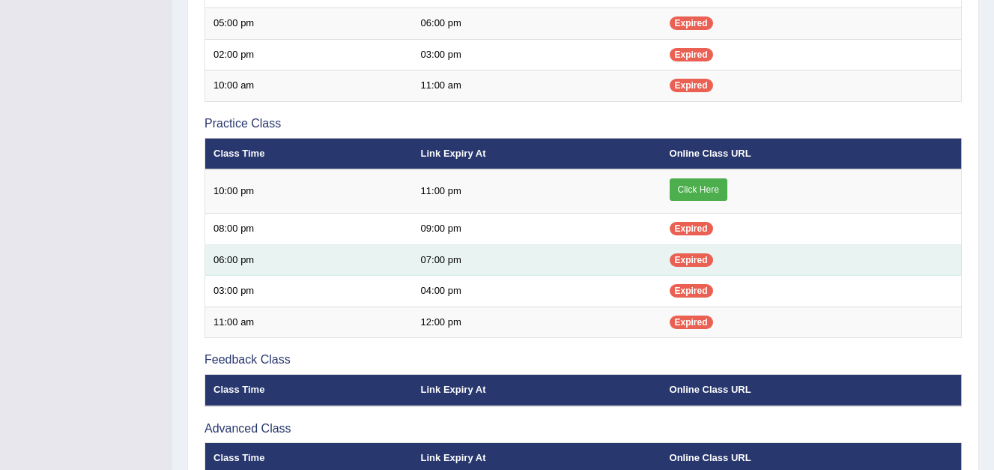
scroll to position [345, 0]
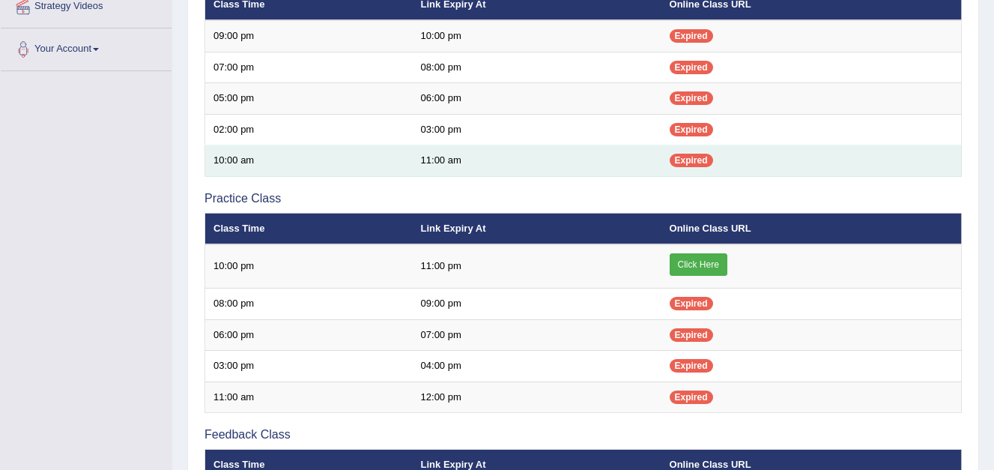
scroll to position [374, 0]
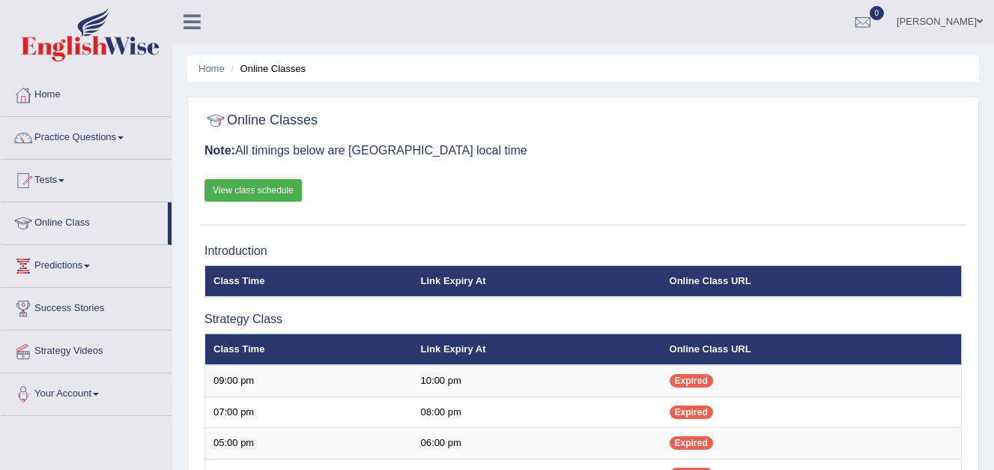
click at [980, 19] on span at bounding box center [980, 21] width 6 height 10
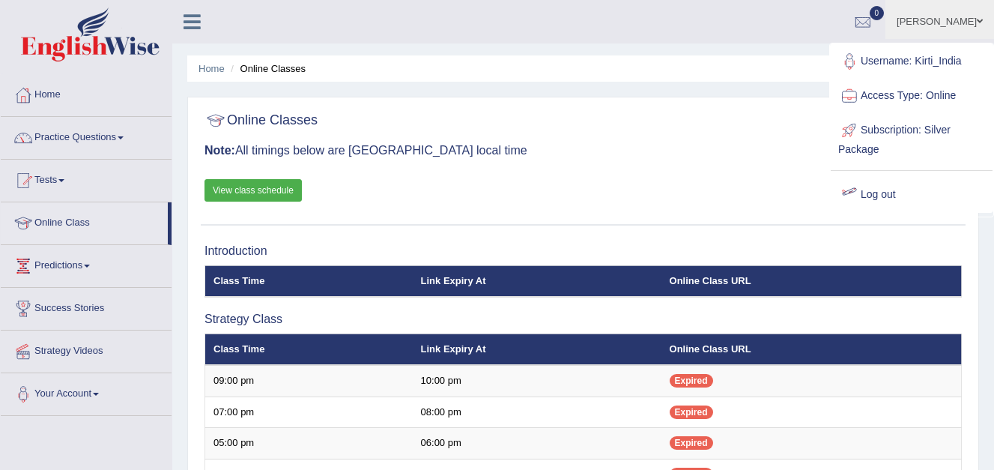
click at [886, 195] on link "Log out" at bounding box center [912, 195] width 162 height 34
